Goal: Find specific page/section: Find specific page/section

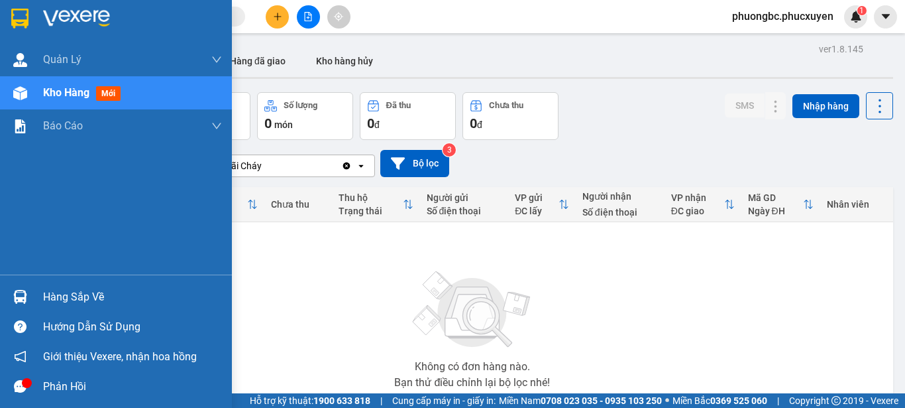
click at [68, 297] on div "Hàng sắp về" at bounding box center [132, 297] width 179 height 20
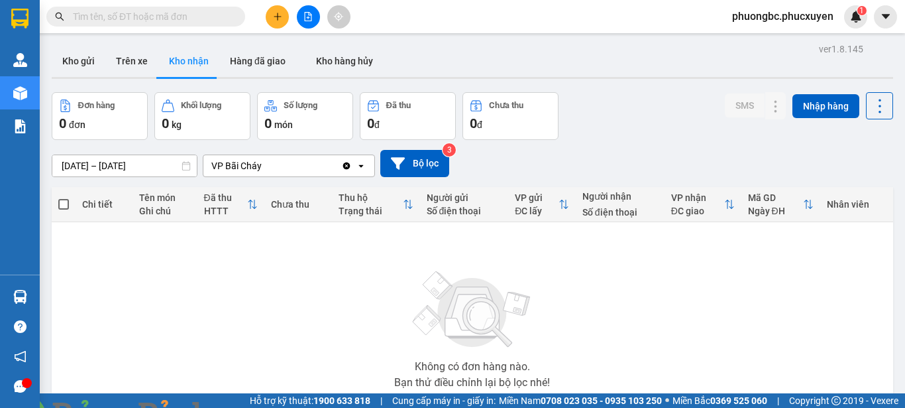
click at [244, 407] on img at bounding box center [240, 416] width 8 height 8
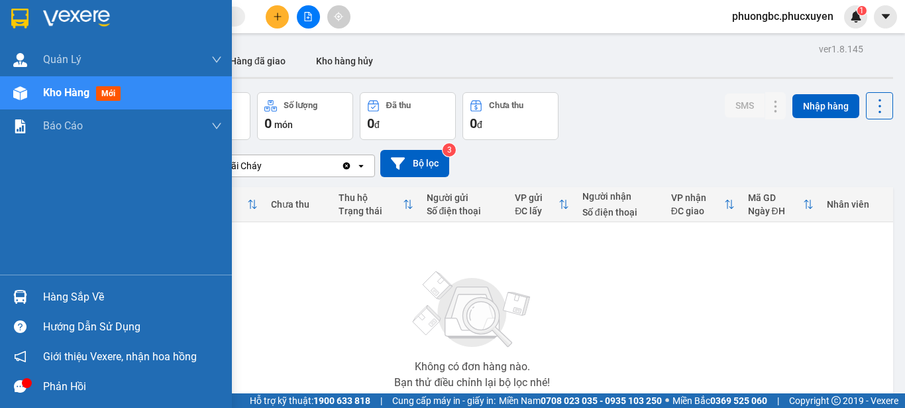
click at [89, 295] on div "Hàng sắp về" at bounding box center [132, 297] width 179 height 20
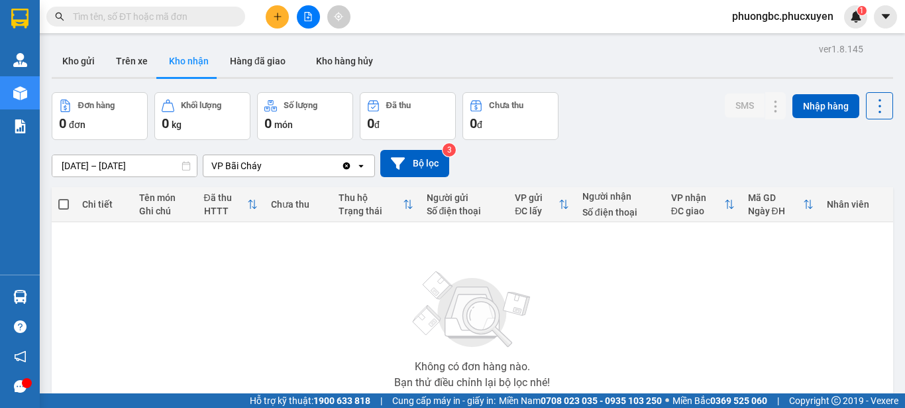
drag, startPoint x: 747, startPoint y: 317, endPoint x: 747, endPoint y: 303, distance: 13.3
click at [747, 317] on section "Kết quả tìm kiếm ( 0 ) Bộ lọc No Data phuongbc.phucxuyen 1 Quản Lý Quản lý giao…" at bounding box center [452, 204] width 905 height 408
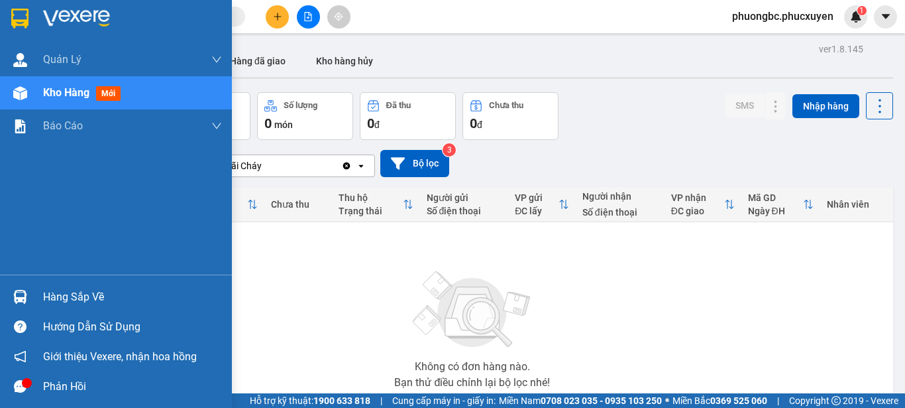
click at [79, 298] on div "Hàng sắp về" at bounding box center [132, 297] width 179 height 20
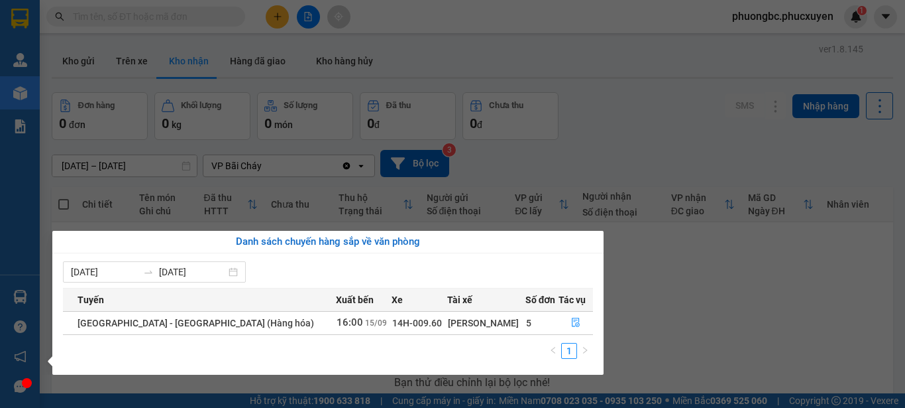
click at [699, 357] on section "Kết quả tìm kiếm ( 0 ) Bộ lọc No Data phuongbc.phucxuyen 1 Quản Lý Quản lý giao…" at bounding box center [452, 204] width 905 height 408
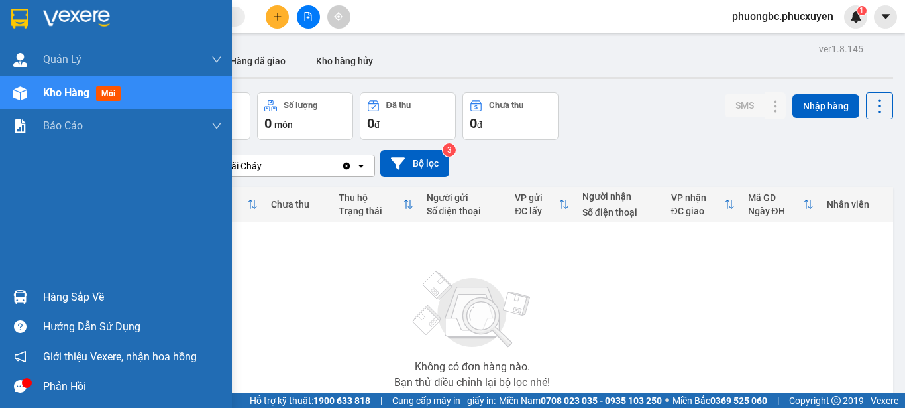
click at [74, 94] on span "Kho hàng" at bounding box center [66, 92] width 46 height 13
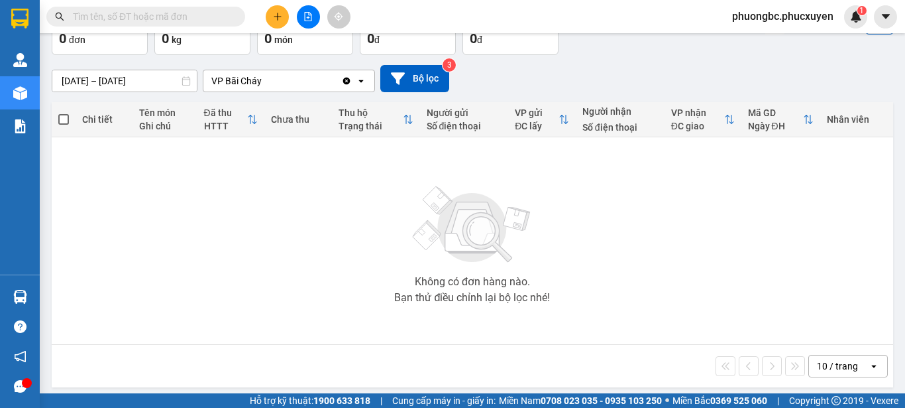
scroll to position [91, 0]
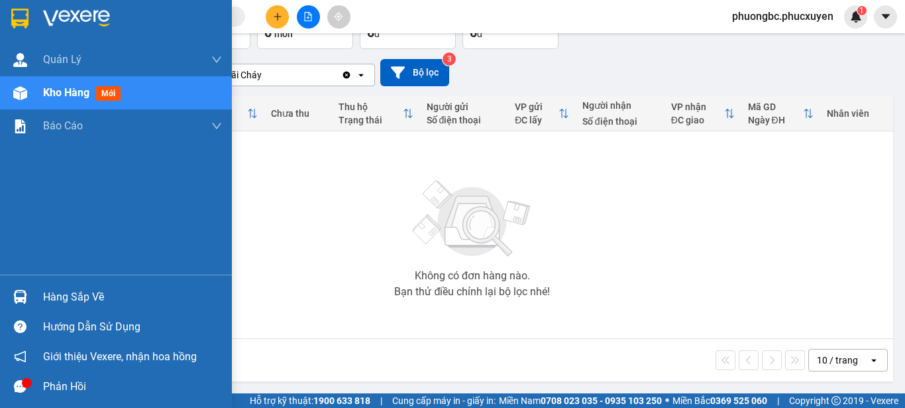
click at [83, 298] on div "Hàng sắp về" at bounding box center [132, 297] width 179 height 20
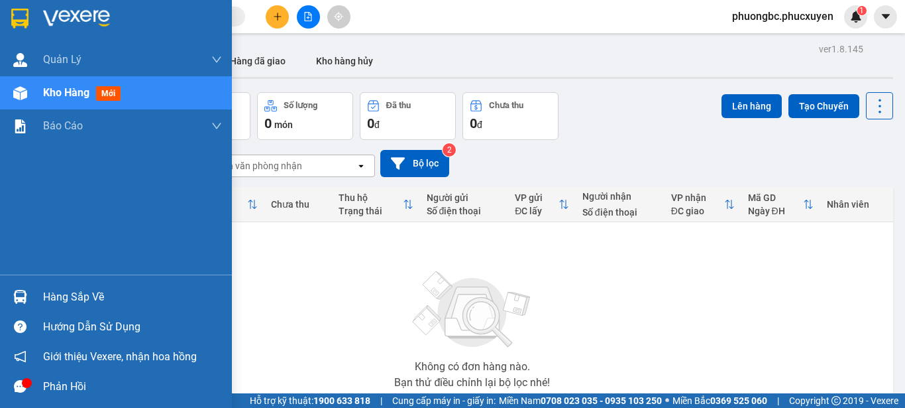
click at [66, 294] on div "Hàng sắp về" at bounding box center [132, 297] width 179 height 20
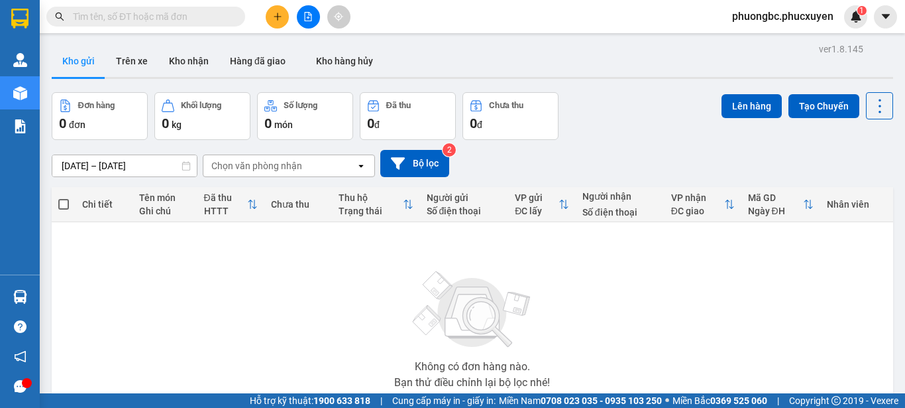
click at [686, 325] on section "Kết quả tìm kiếm ( 0 ) Bộ lọc No Data phuongbc.phucxuyen 1 [PERSON_NAME] lý gia…" at bounding box center [452, 204] width 905 height 408
